Goal: Task Accomplishment & Management: Use online tool/utility

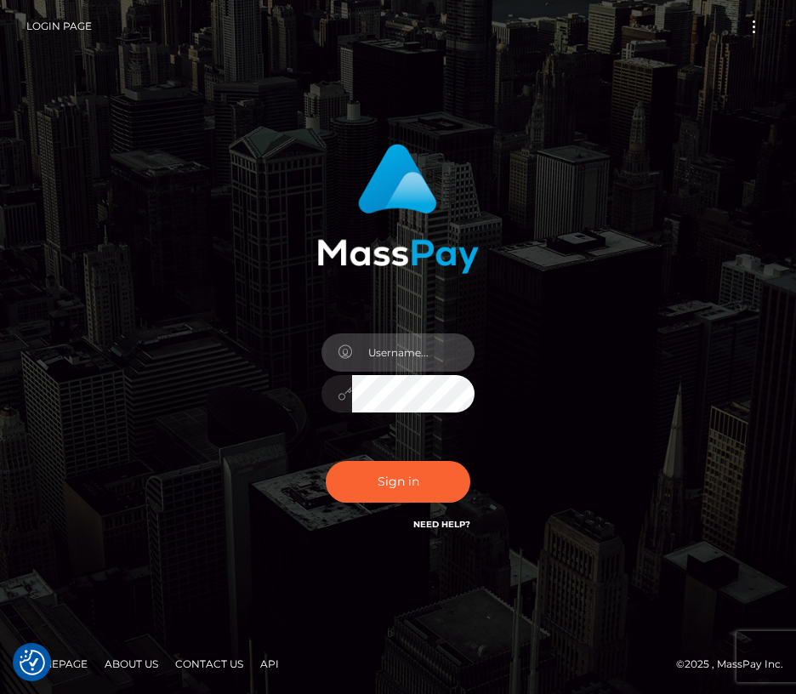
click at [415, 355] on input "text" at bounding box center [413, 352] width 122 height 38
type input "josh.z"
click at [326, 461] on button "Sign in" at bounding box center [398, 482] width 145 height 42
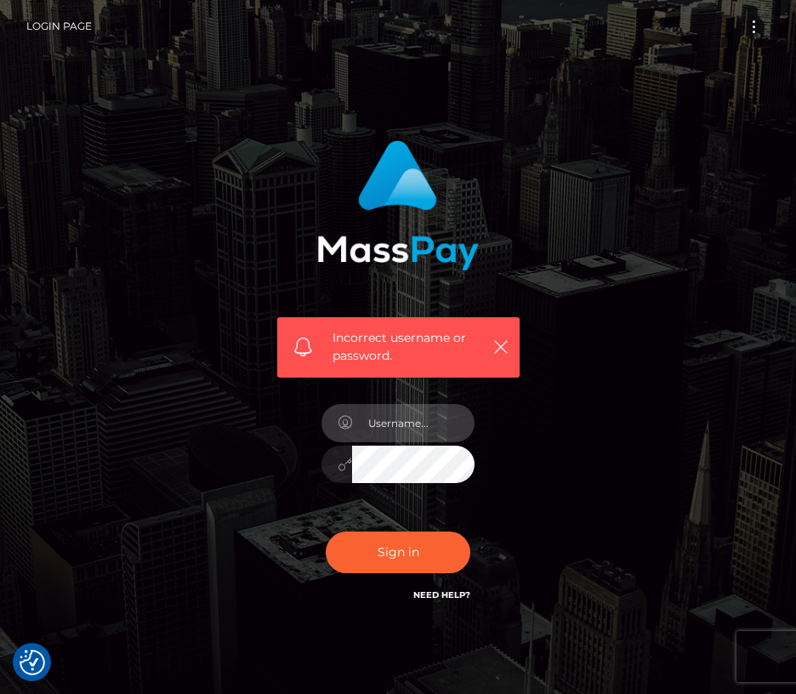
click at [388, 440] on input "text" at bounding box center [413, 423] width 122 height 38
type input "josh.z"
click at [326, 531] on button "Sign in" at bounding box center [398, 552] width 145 height 42
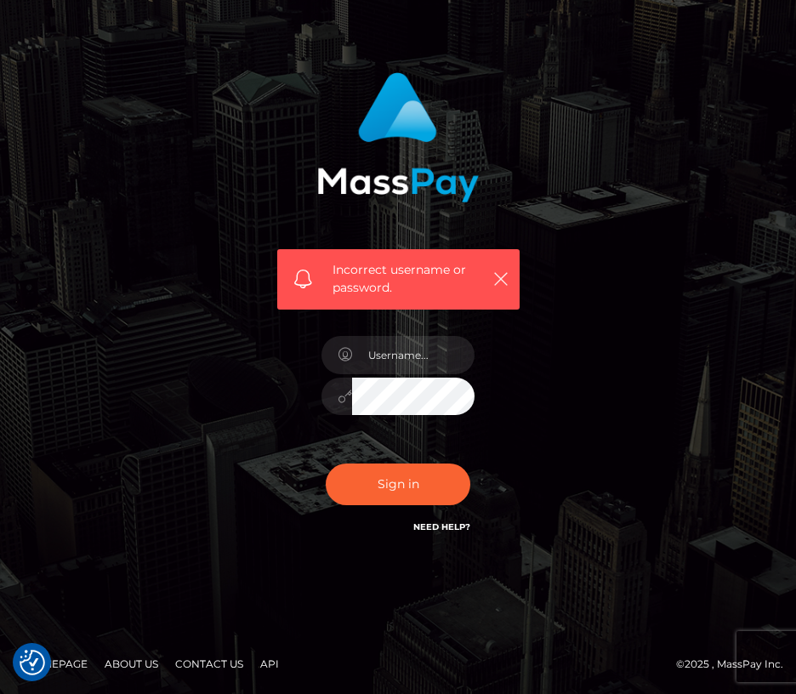
click at [451, 531] on link "Need Help?" at bounding box center [441, 526] width 57 height 11
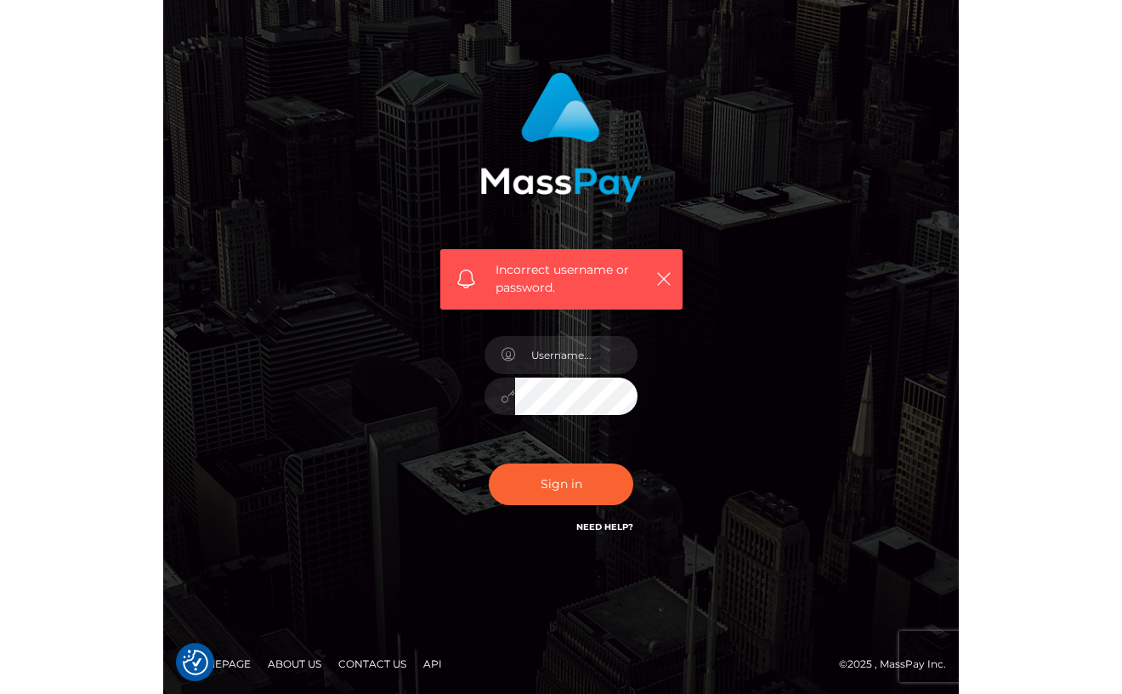
scroll to position [50, 0]
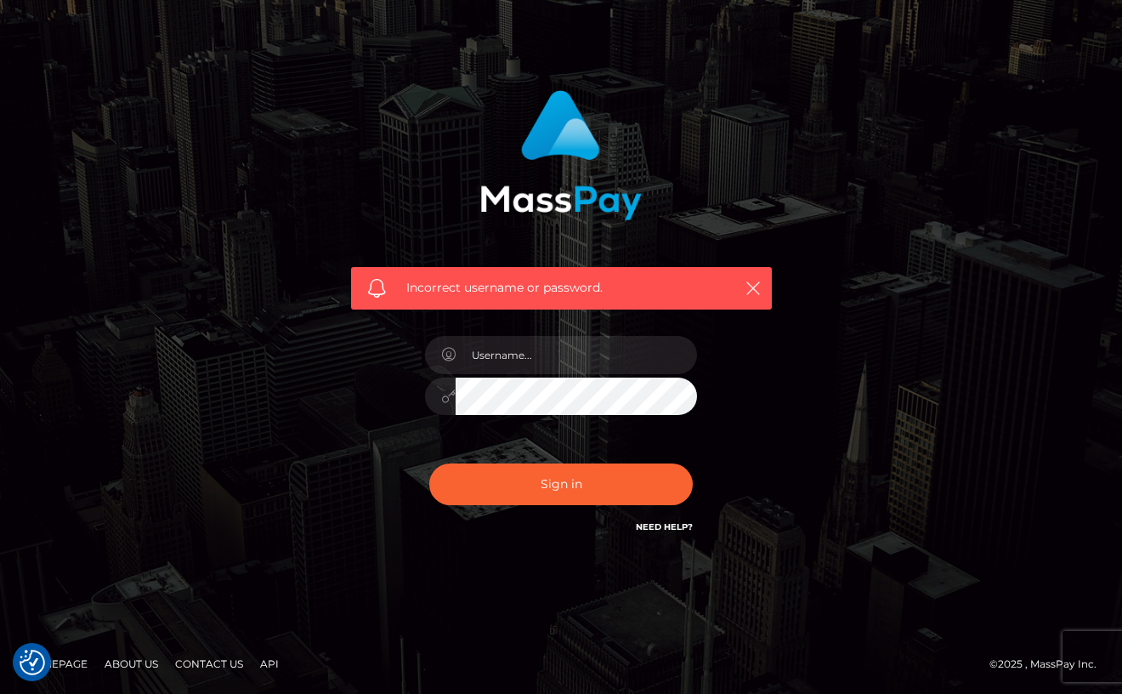
click at [672, 532] on h6 "Need Help?" at bounding box center [664, 526] width 57 height 14
click at [672, 527] on link "Need Help?" at bounding box center [664, 526] width 57 height 11
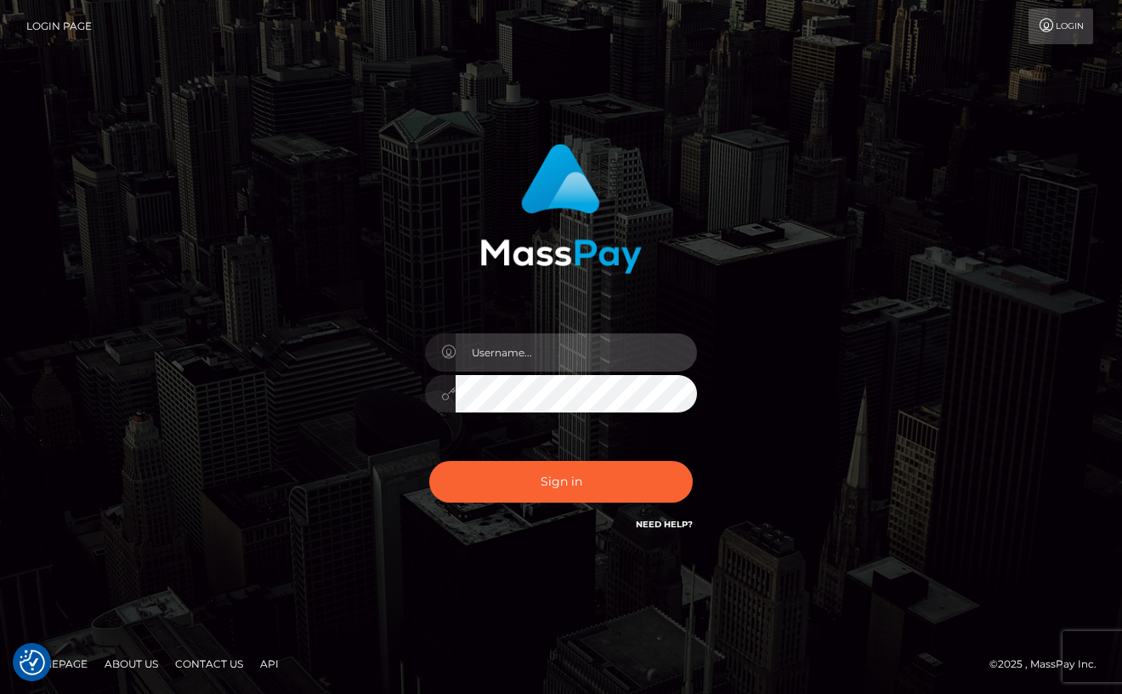
click at [539, 369] on input "text" at bounding box center [576, 352] width 241 height 38
type input "josh.z"
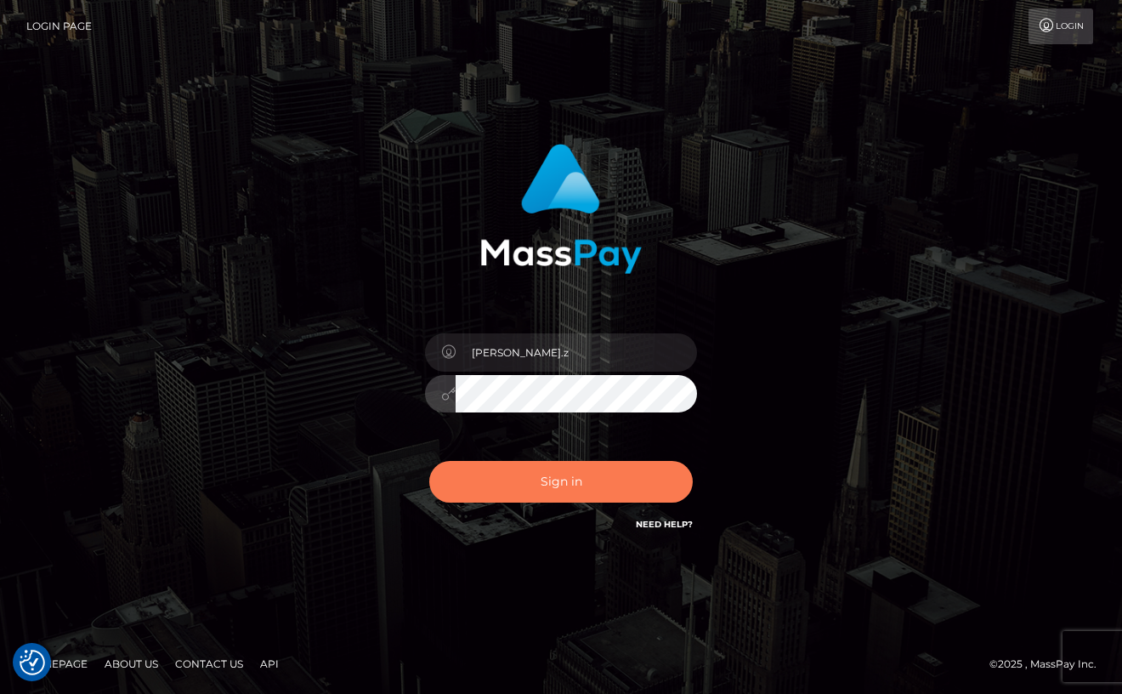
click at [507, 480] on button "Sign in" at bounding box center [561, 482] width 264 height 42
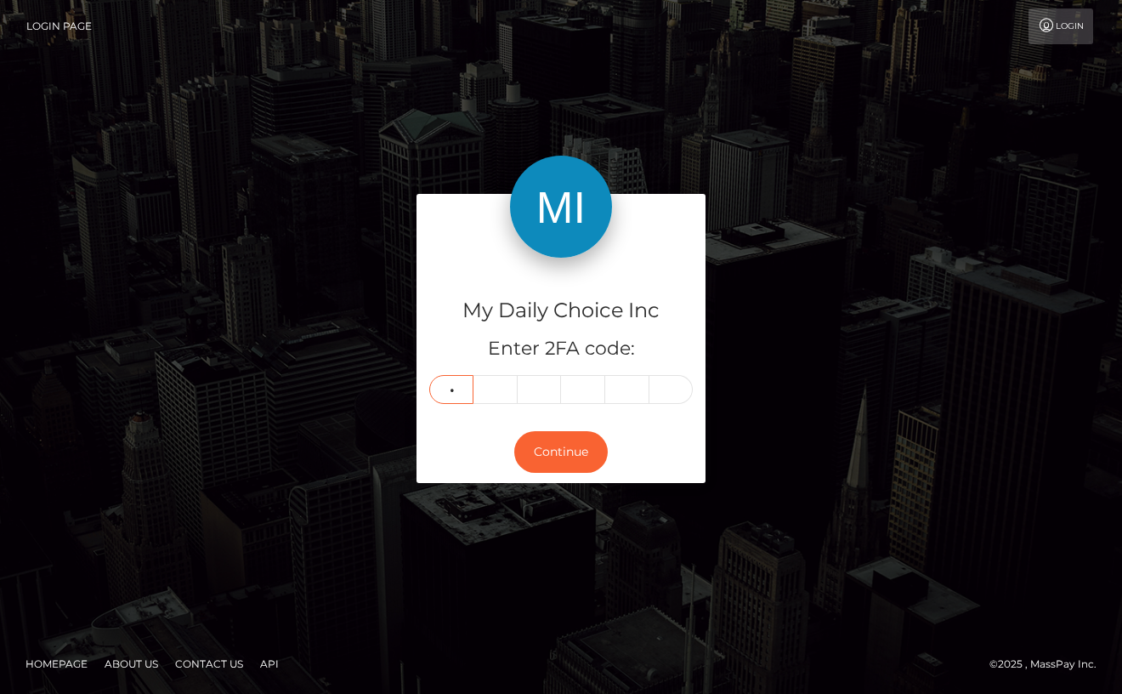
type input "9"
type input "8"
type input "3"
type input "5"
type input "8"
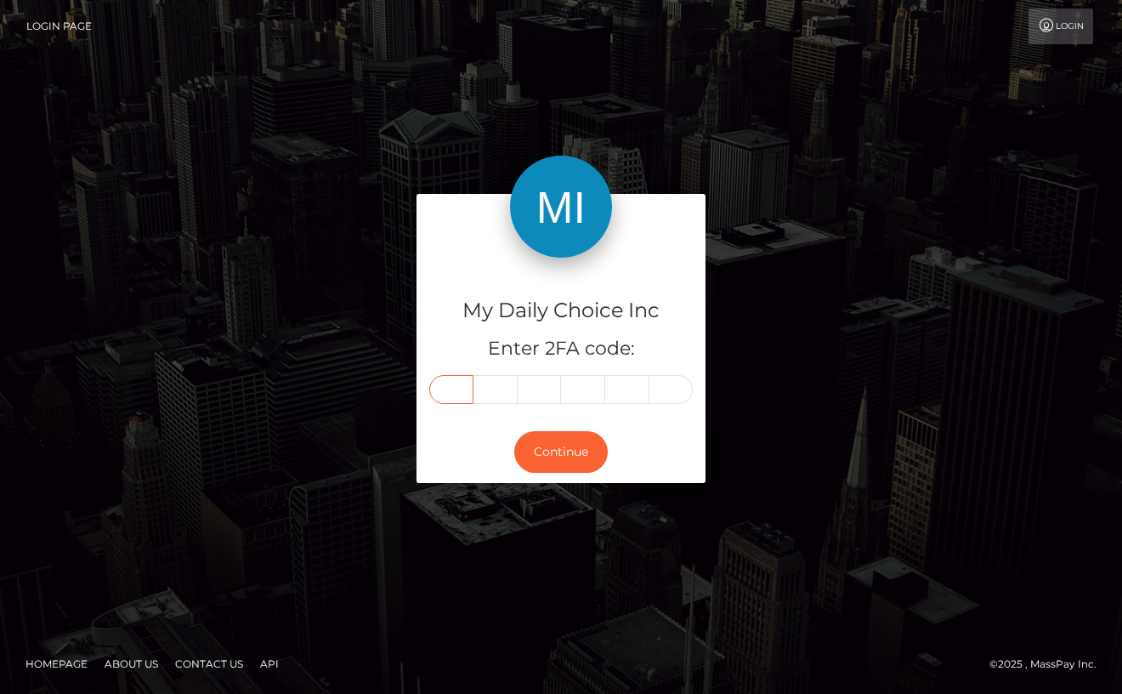
type input "9"
type input "8"
type input "3"
type input "5"
type input "2"
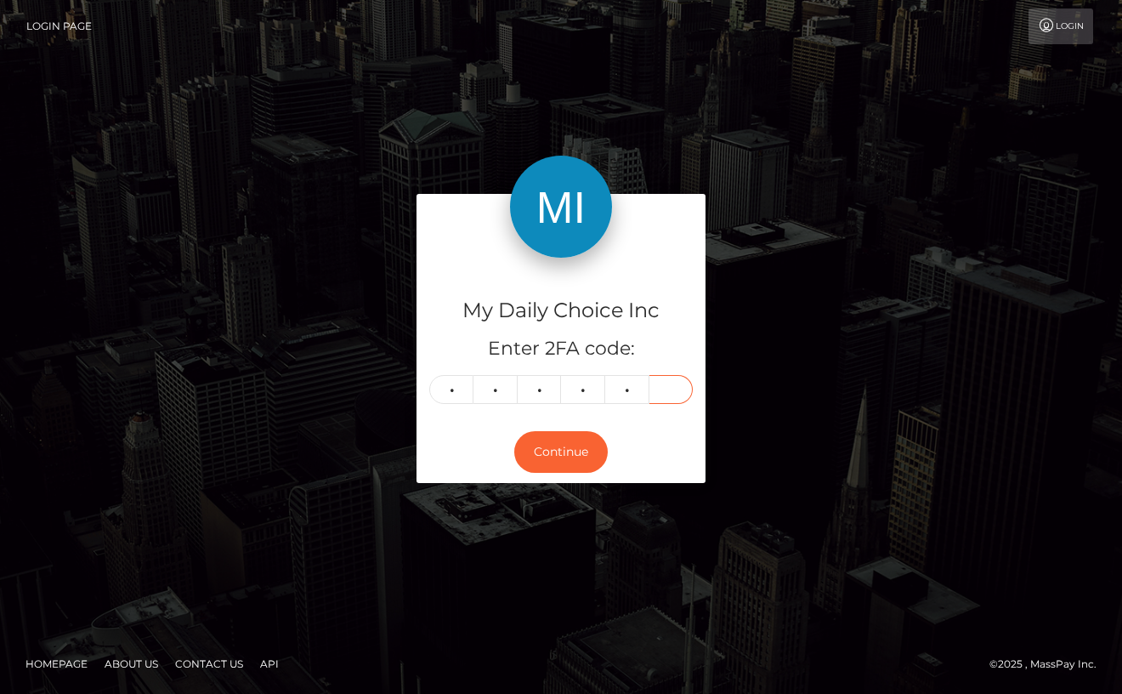
type input "8"
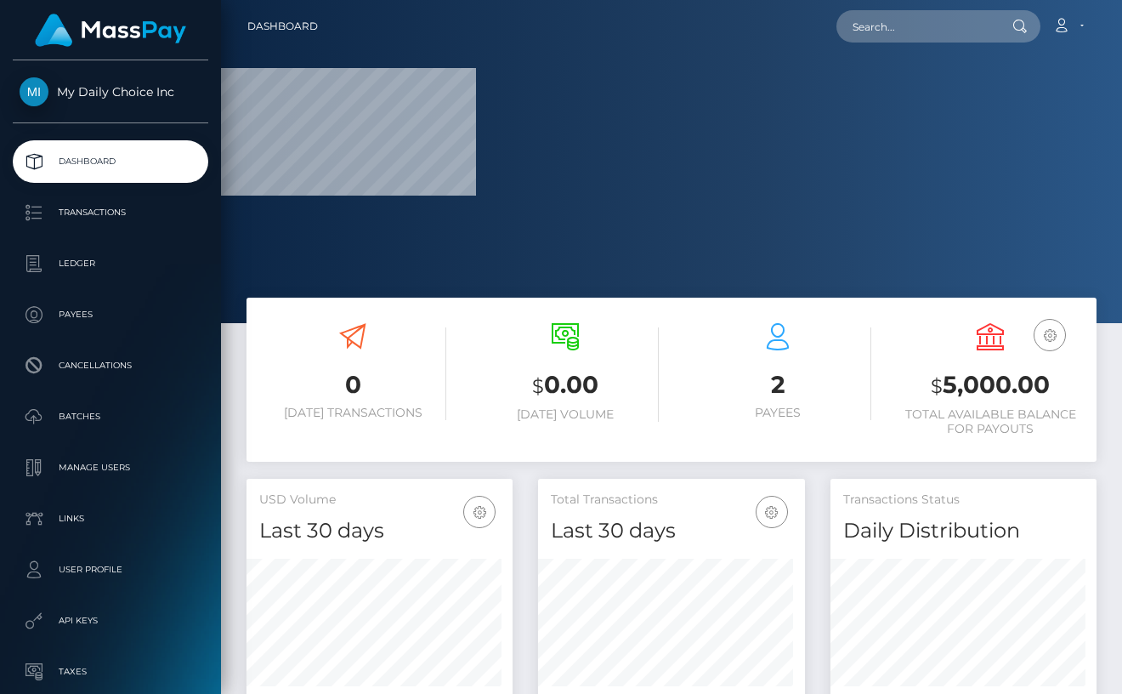
click at [581, 471] on div "0 Today Transactions $ 0.00 Today Volume 2 Payees $" at bounding box center [672, 388] width 876 height 181
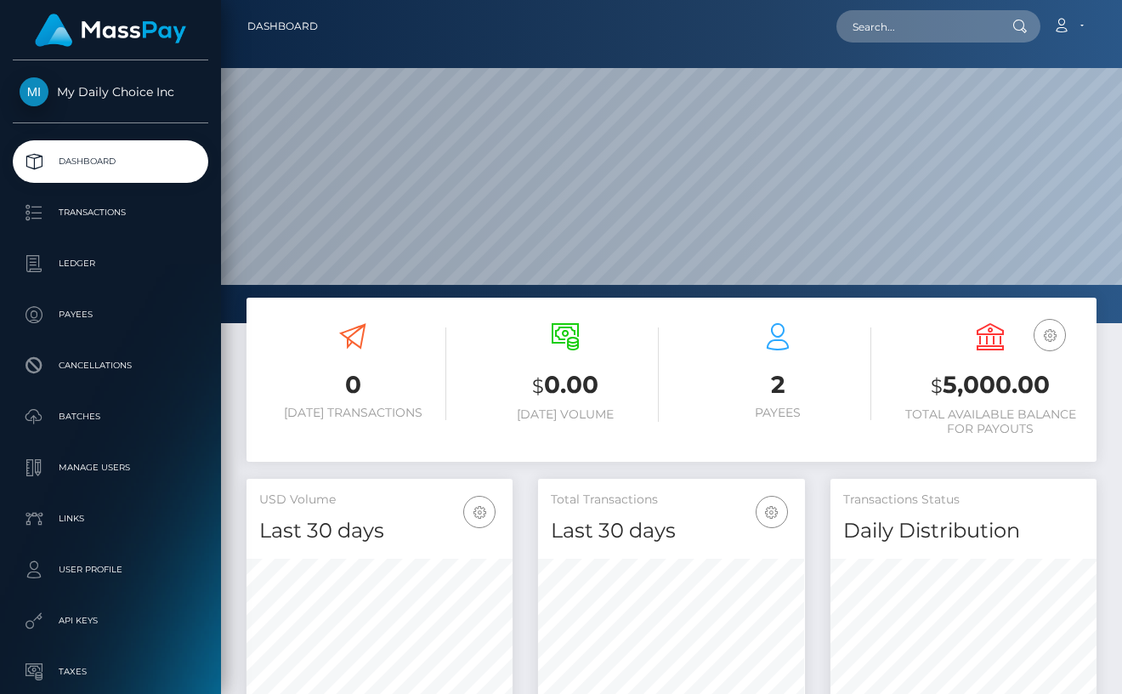
scroll to position [301, 266]
click at [97, 422] on p "Batches" at bounding box center [111, 417] width 182 height 26
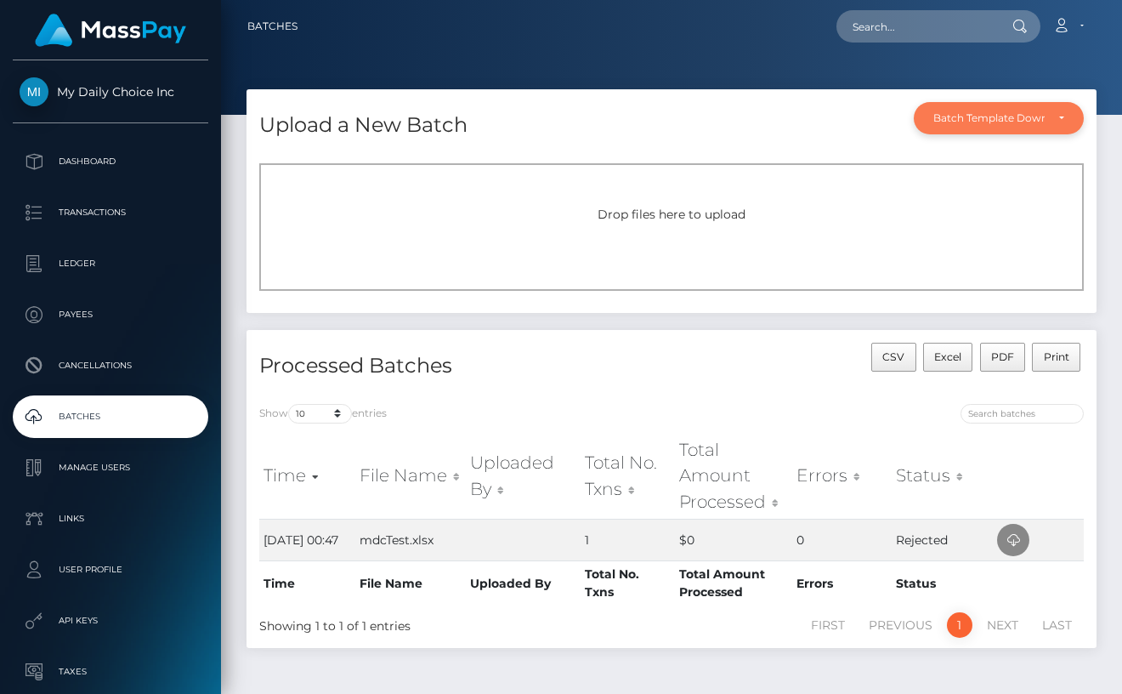
click at [1036, 119] on div "Batch Template Download" at bounding box center [989, 118] width 111 height 14
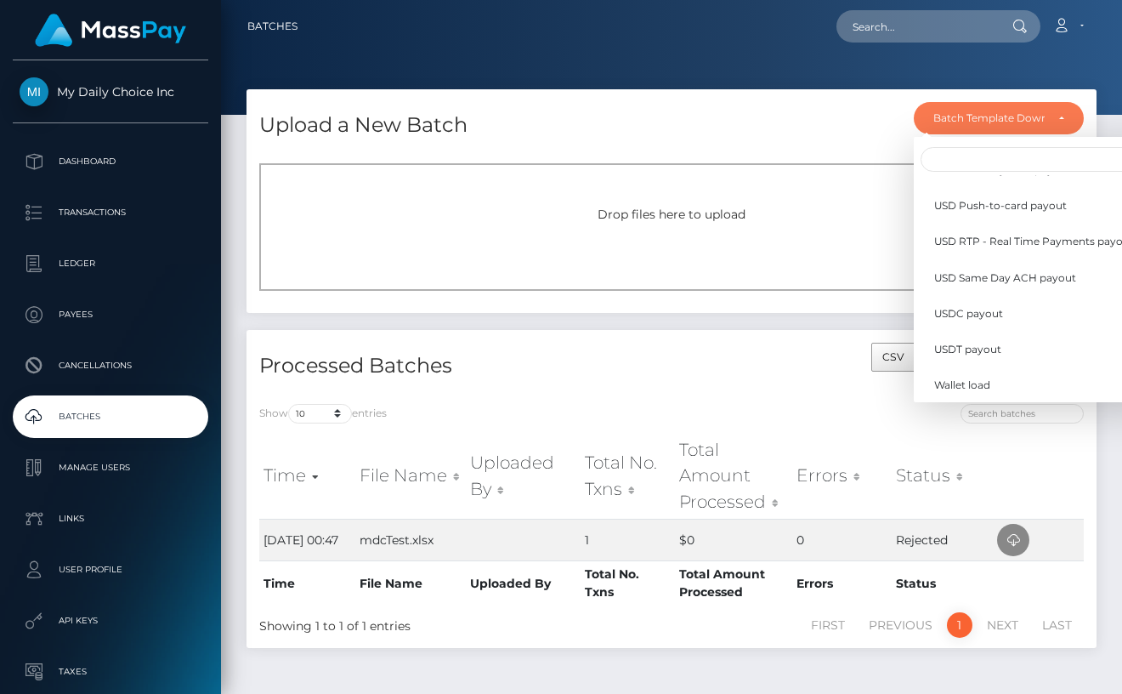
scroll to position [497, 0]
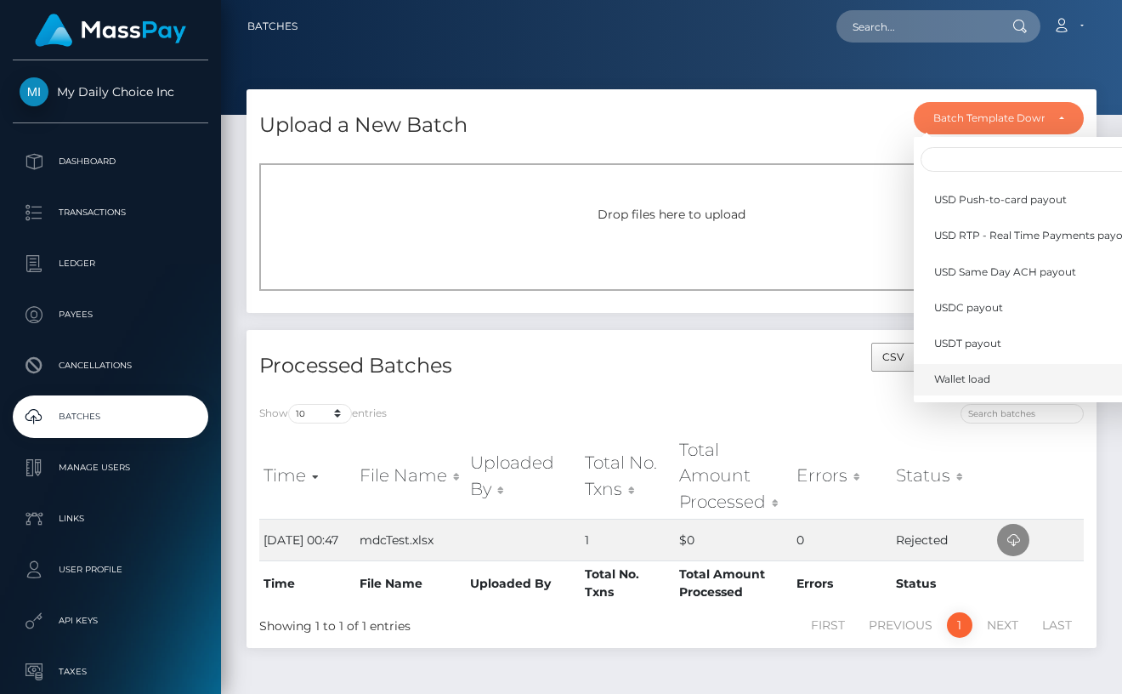
click at [979, 380] on span "Wallet load" at bounding box center [962, 379] width 56 height 15
select select "/batch_templates/Wallet load.xlsx"
select select
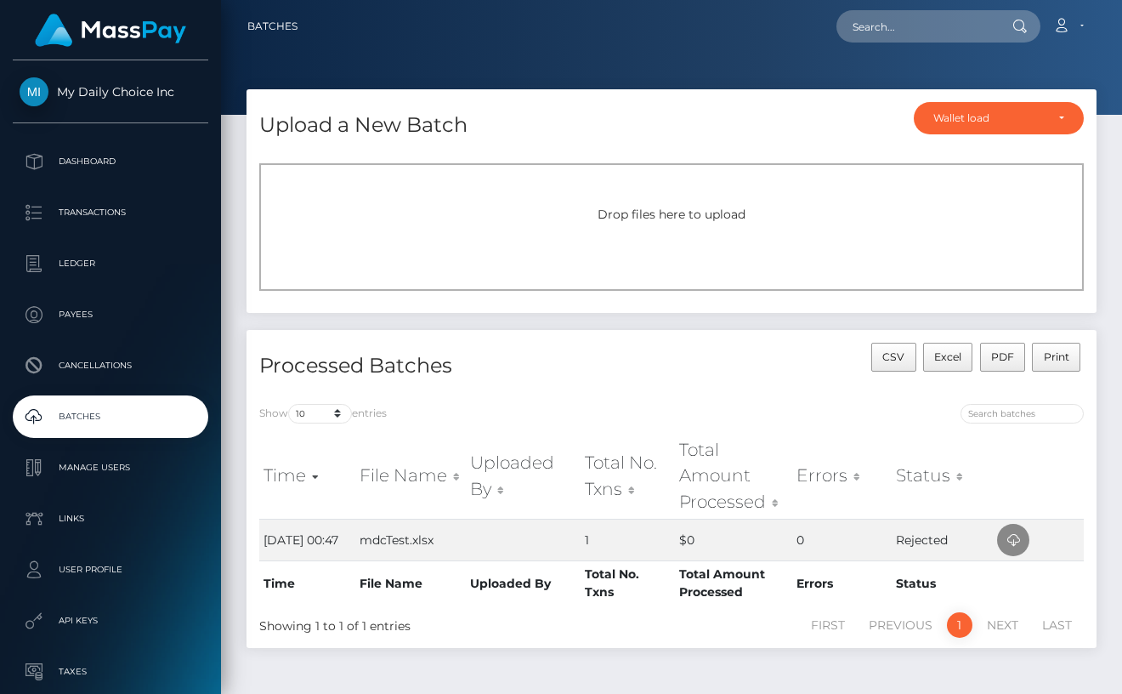
click at [885, 236] on div "Drop files here to upload" at bounding box center [671, 227] width 825 height 128
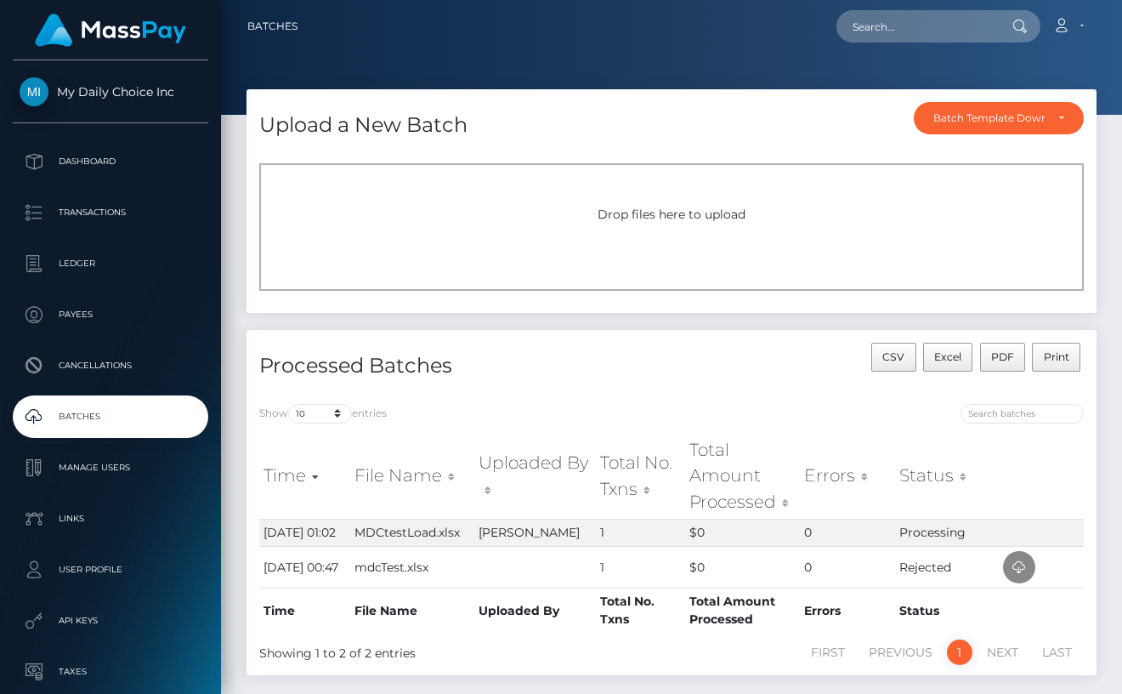
scroll to position [105, 0]
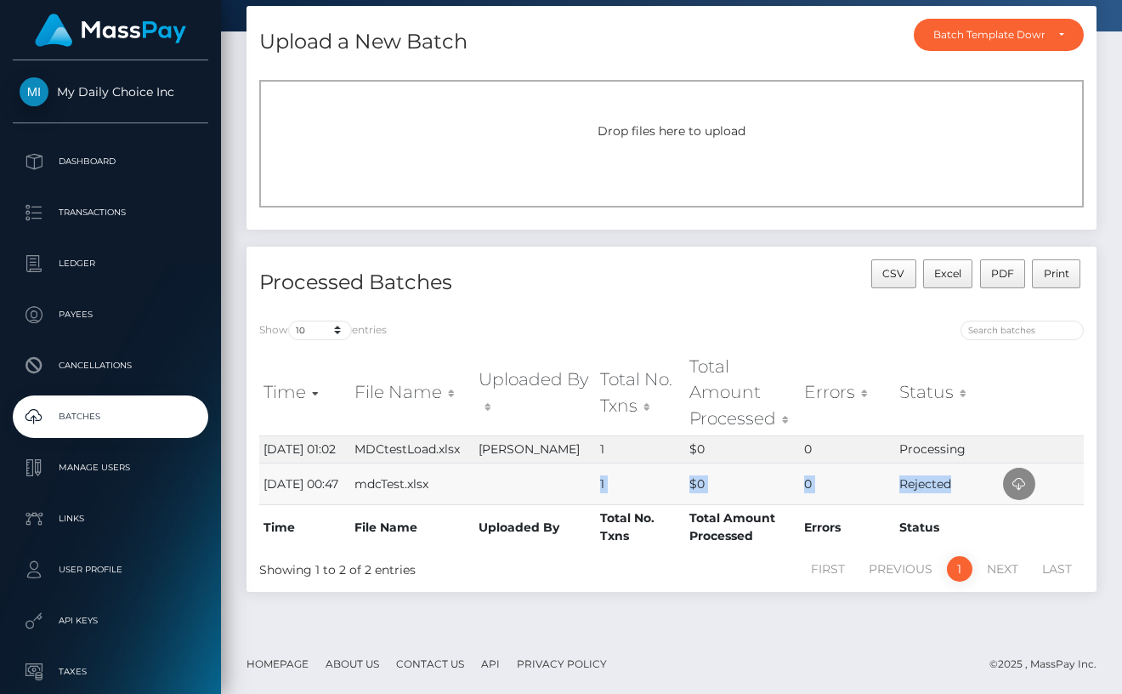
drag, startPoint x: 956, startPoint y: 485, endPoint x: 650, endPoint y: 465, distance: 306.7
click at [650, 465] on tr "19th Jun 25 00:47 mdcTest.xlsx 1 $0 0 Rejected" at bounding box center [671, 483] width 825 height 42
click at [851, 435] on td "0" at bounding box center [847, 448] width 95 height 27
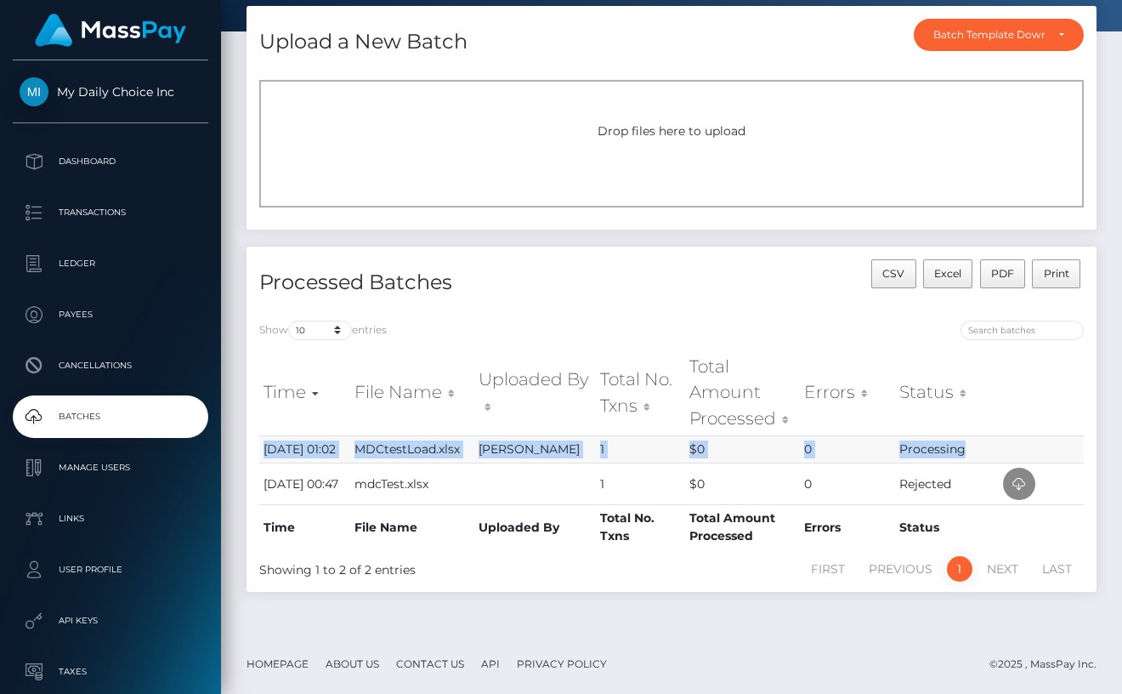
drag, startPoint x: 978, startPoint y: 434, endPoint x: 262, endPoint y: 434, distance: 715.9
click at [261, 435] on tr "13th Sep 25 01:02 MDCtestLoad.xlsx Josh Zwagil 1 $0 0 Processing" at bounding box center [671, 448] width 825 height 27
copy tr "13th Sep 25 01:02 MDCtestLoad.xlsx Josh Zwagil 1 $0 0 Processing"
click at [422, 453] on td "MDCtestLoad.xlsx" at bounding box center [412, 448] width 124 height 27
